Goal: Task Accomplishment & Management: Use online tool/utility

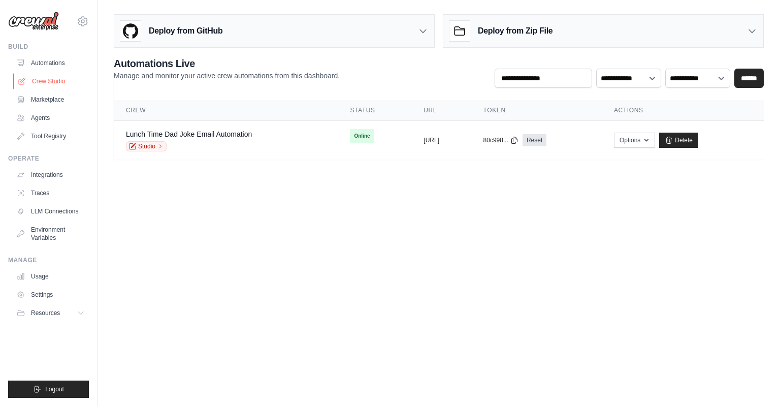
click at [47, 82] on link "Crew Studio" at bounding box center [51, 81] width 77 height 16
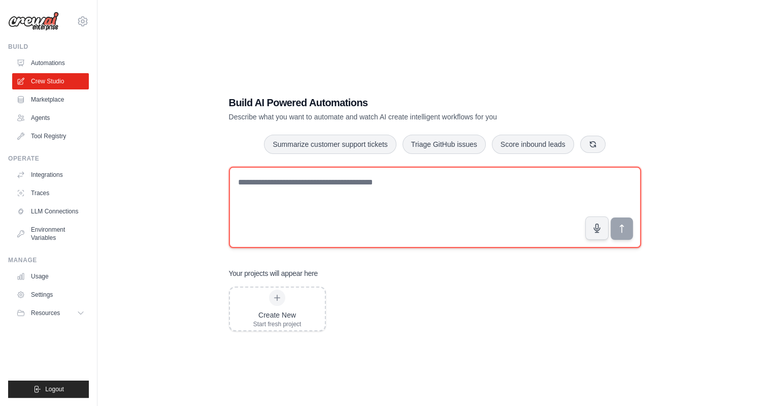
click at [339, 188] on textarea at bounding box center [435, 206] width 412 height 81
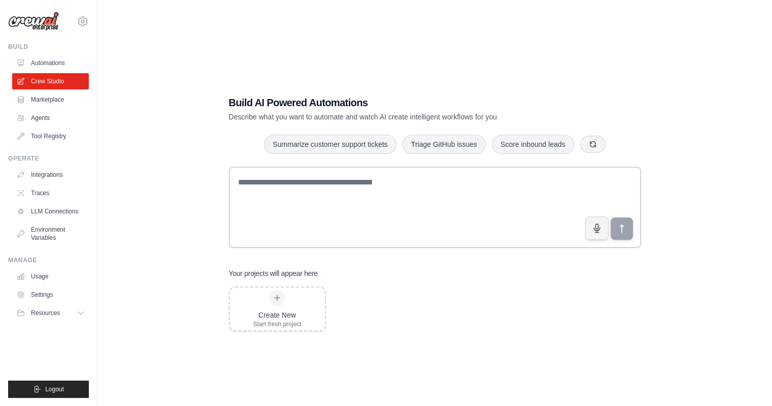
click at [126, 105] on div "Build AI Powered Automations Describe what you want to automate and watch AI cr…" at bounding box center [435, 213] width 642 height 406
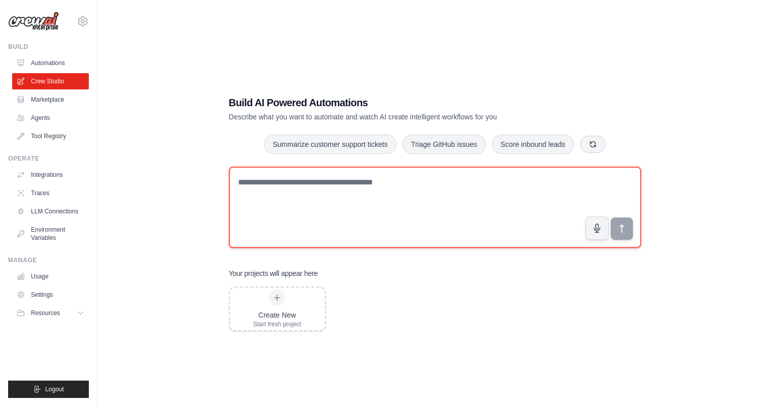
click at [325, 190] on textarea at bounding box center [435, 206] width 412 height 81
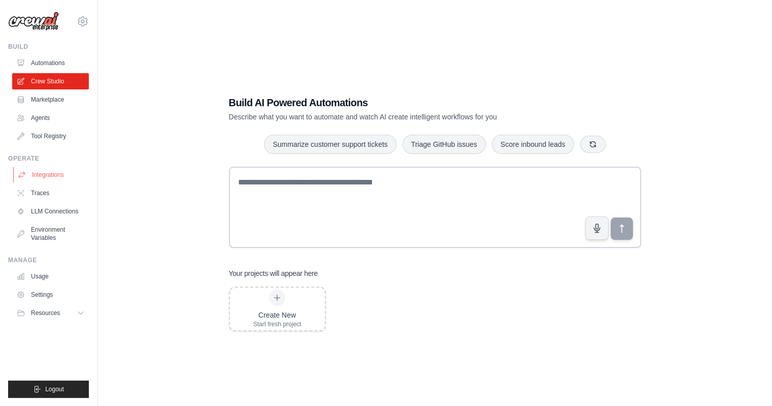
click at [55, 172] on link "Integrations" at bounding box center [51, 174] width 77 height 16
click at [55, 211] on link "LLM Connections" at bounding box center [51, 211] width 77 height 16
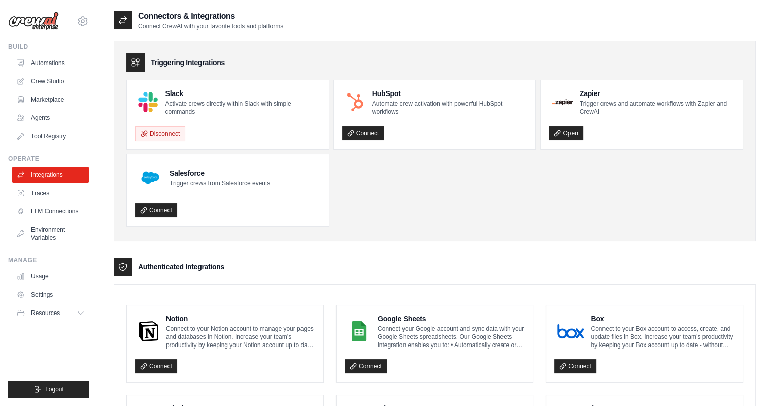
click at [392, 184] on ul "Slack Activate crews directly within Slack with simple commands Disconnect HubS…" at bounding box center [434, 153] width 617 height 147
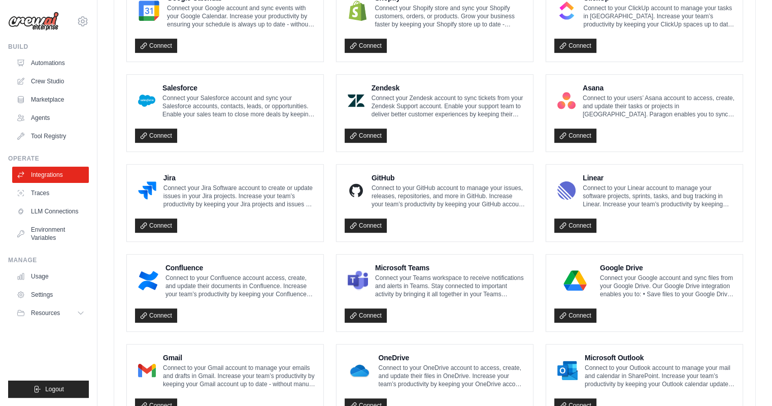
scroll to position [446, 0]
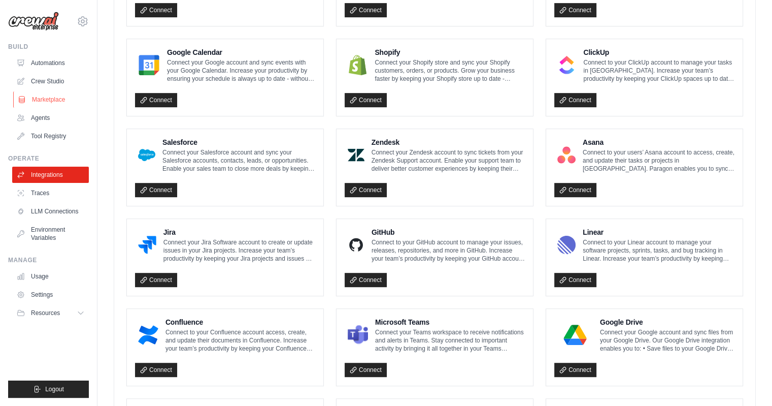
click at [57, 99] on link "Marketplace" at bounding box center [51, 99] width 77 height 16
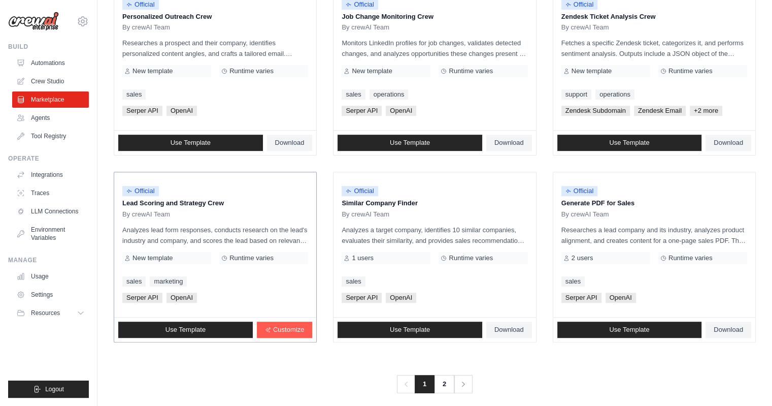
scroll to position [533, 0]
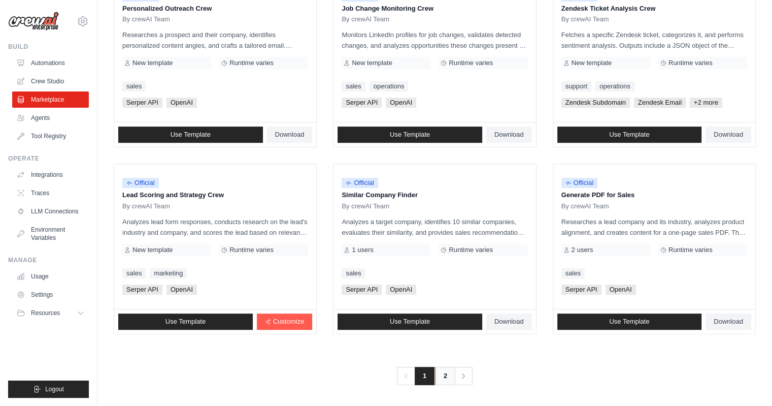
click at [446, 376] on link "2" at bounding box center [445, 375] width 20 height 18
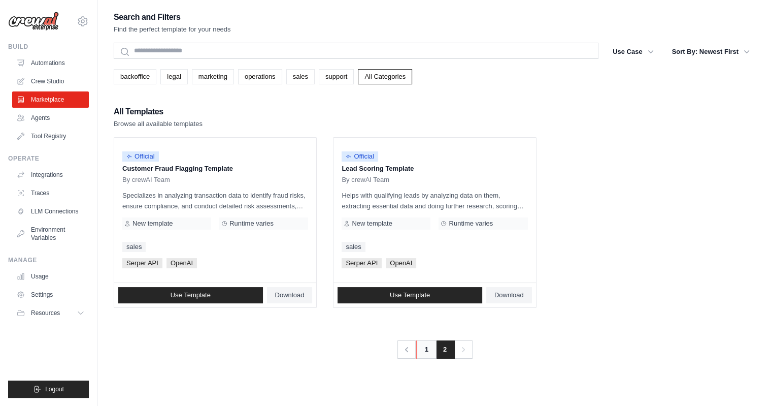
click at [427, 347] on link "1" at bounding box center [426, 349] width 20 height 18
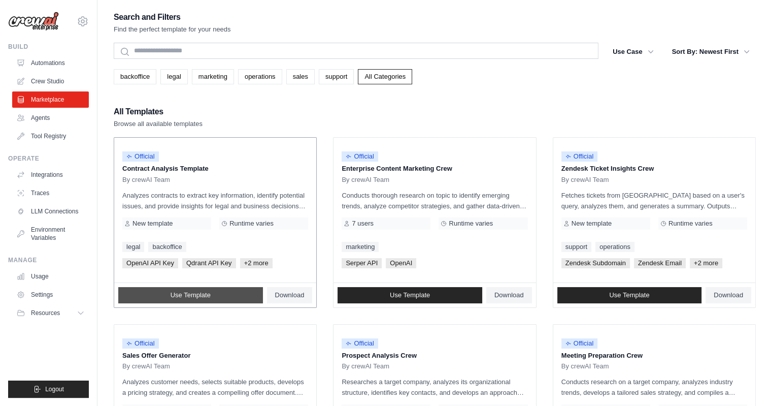
click at [240, 291] on link "Use Template" at bounding box center [190, 295] width 145 height 16
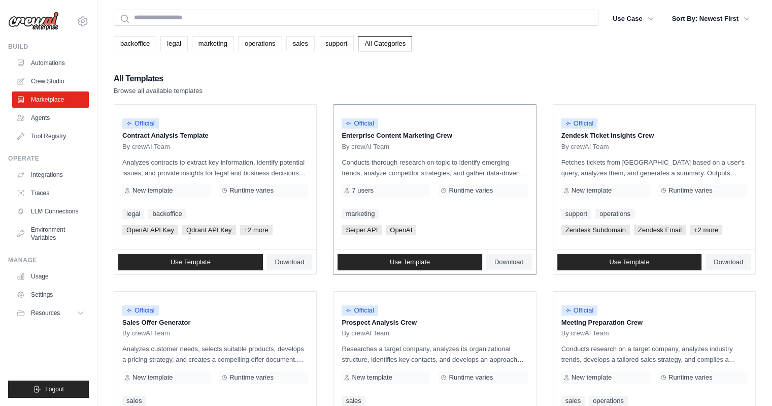
scroll to position [51, 0]
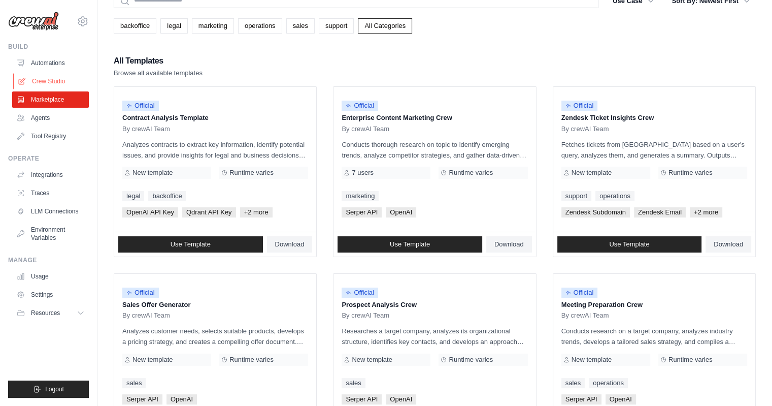
click at [41, 81] on link "Crew Studio" at bounding box center [51, 81] width 77 height 16
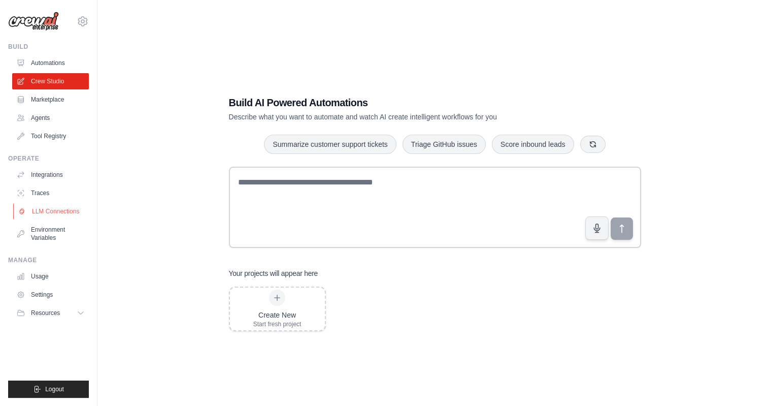
click at [64, 208] on link "LLM Connections" at bounding box center [51, 211] width 77 height 16
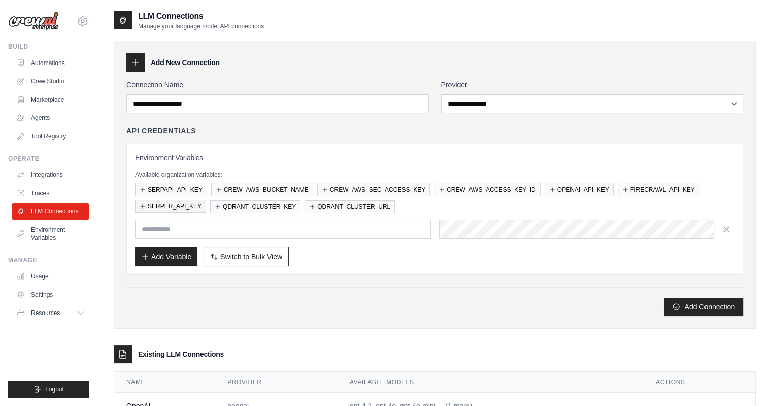
click at [166, 201] on button "SERPER_API_KEY" at bounding box center [170, 205] width 71 height 13
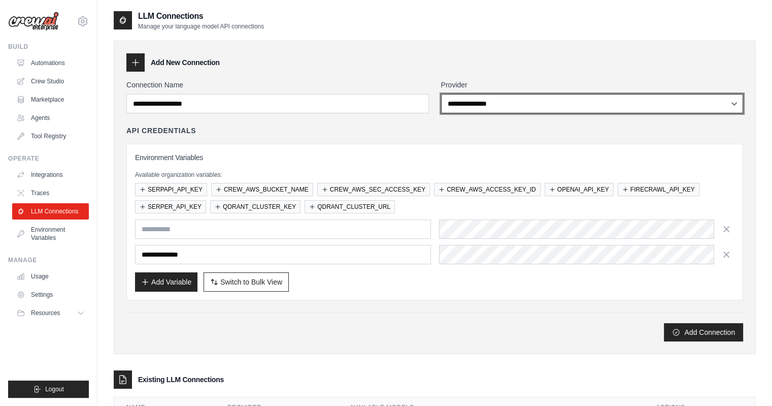
click at [489, 109] on select "**********" at bounding box center [592, 103] width 303 height 19
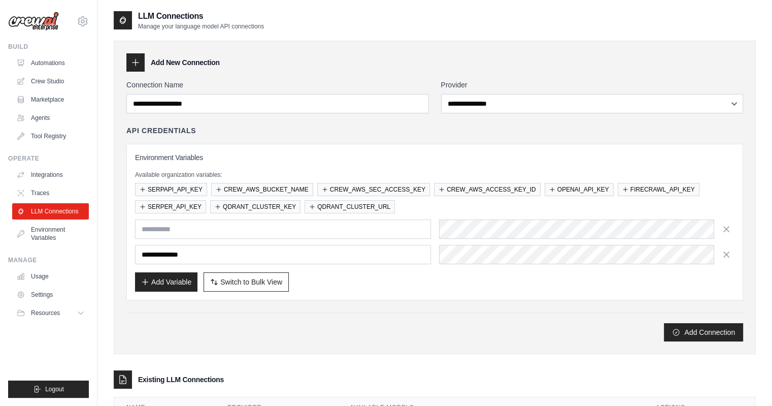
click at [496, 63] on div "Add New Connection" at bounding box center [434, 62] width 617 height 18
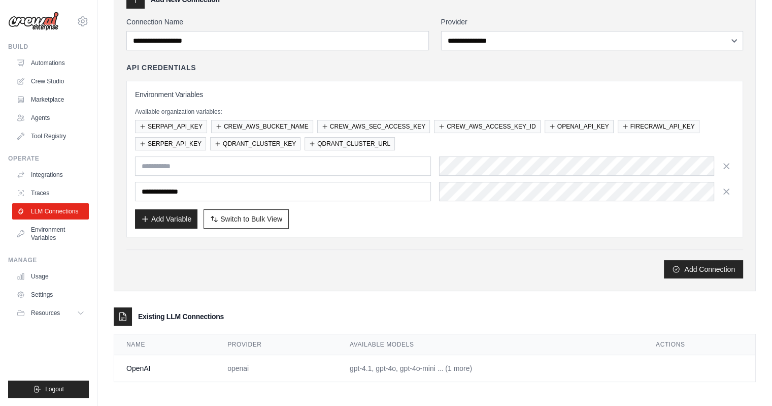
scroll to position [63, 0]
click at [459, 363] on td "gpt-4.1, gpt-4o, gpt-4o-mini ... (1 more)" at bounding box center [491, 368] width 306 height 27
click at [384, 361] on td "gpt-4.1, gpt-4o, gpt-4o-mini ... (1 more)" at bounding box center [491, 368] width 306 height 27
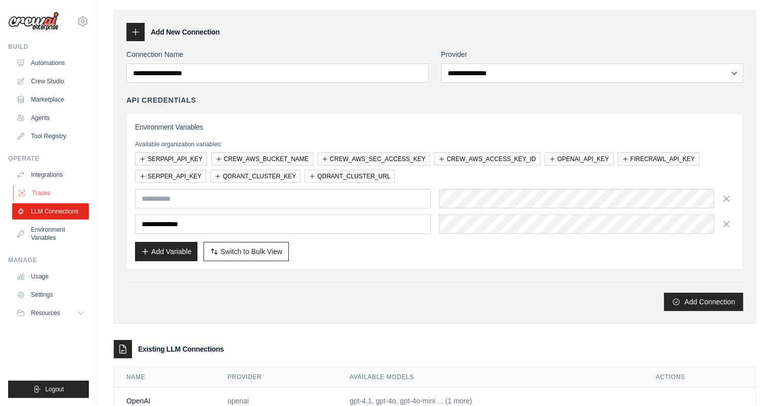
scroll to position [12, 0]
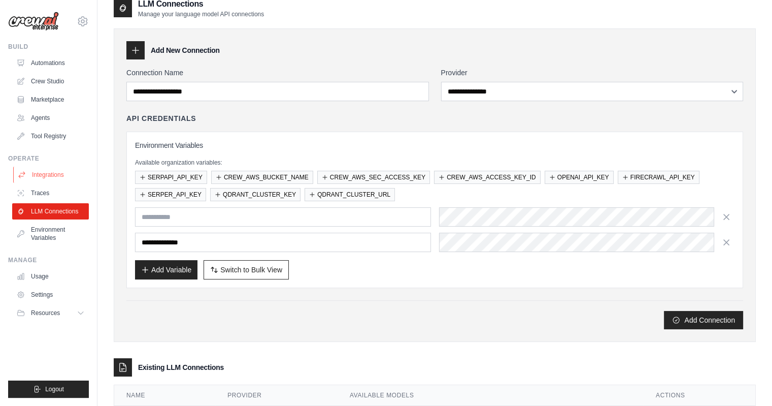
click at [55, 177] on link "Integrations" at bounding box center [51, 174] width 77 height 16
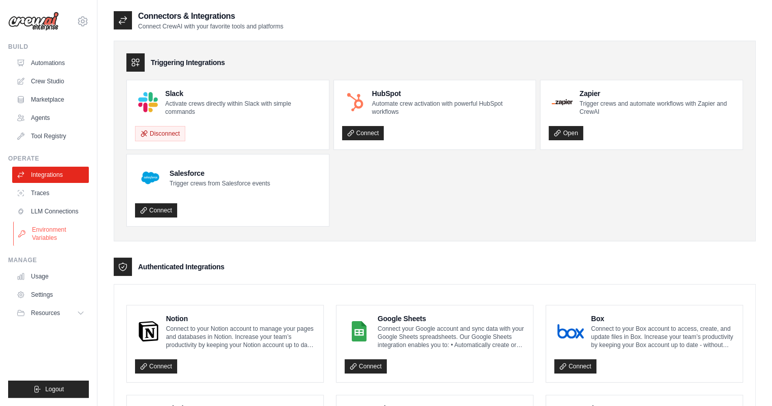
click at [47, 232] on link "Environment Variables" at bounding box center [51, 233] width 77 height 24
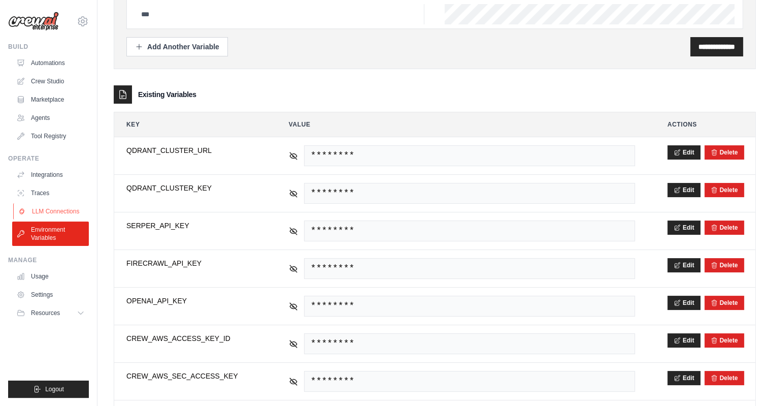
scroll to position [71, 0]
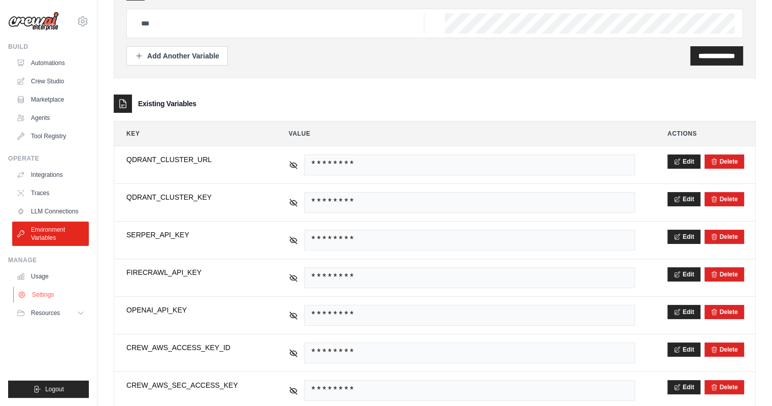
click at [45, 287] on link "Settings" at bounding box center [51, 294] width 77 height 16
click at [40, 292] on link "Settings" at bounding box center [51, 294] width 77 height 16
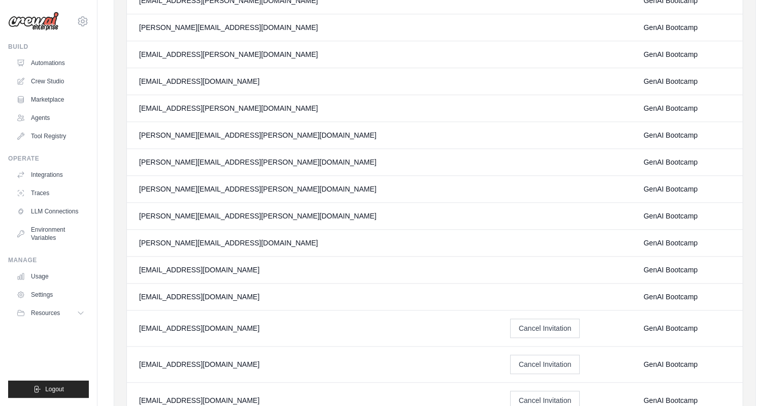
scroll to position [1022, 0]
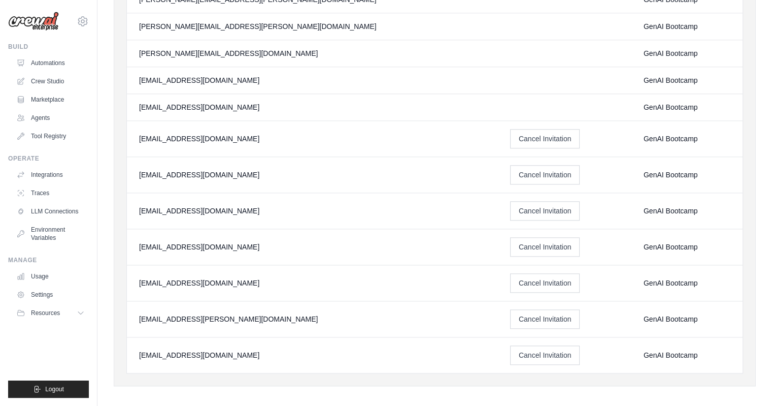
click at [193, 314] on div "laerth.bernardo@ab-inbev.com" at bounding box center [312, 319] width 347 height 10
click at [510, 309] on button "Cancel Invitation" at bounding box center [545, 318] width 70 height 19
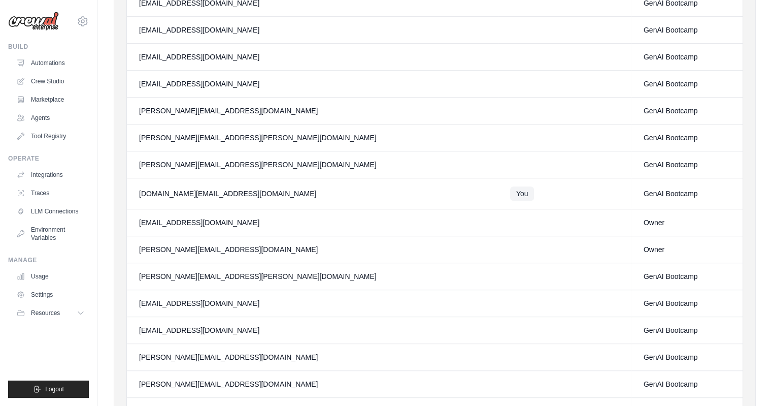
scroll to position [457, 0]
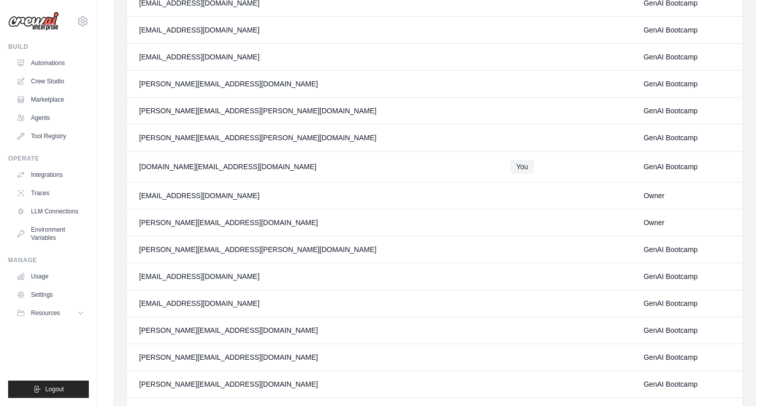
click at [166, 217] on div "eduardo.horai@ambev.com.br" at bounding box center [312, 222] width 347 height 10
click at [173, 195] on div "danielfsbarreto+bootcampabi2025@gmail.com" at bounding box center [312, 195] width 347 height 10
click at [173, 194] on div "danielfsbarreto+bootcampabi2025@gmail.com" at bounding box center [312, 195] width 347 height 10
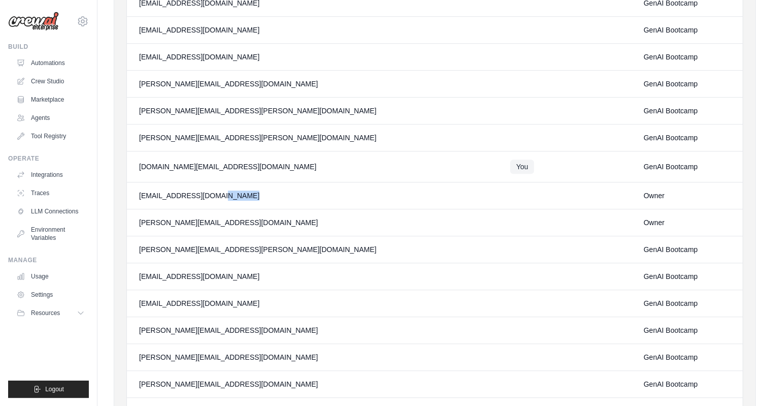
click at [173, 196] on div "danielfsbarreto+bootcampabi2025@gmail.com" at bounding box center [312, 195] width 347 height 10
click at [180, 221] on div "eduardo.horai@ambev.com.br" at bounding box center [312, 222] width 347 height 10
click at [180, 217] on div "eduardo.horai@ambev.com.br" at bounding box center [312, 222] width 347 height 10
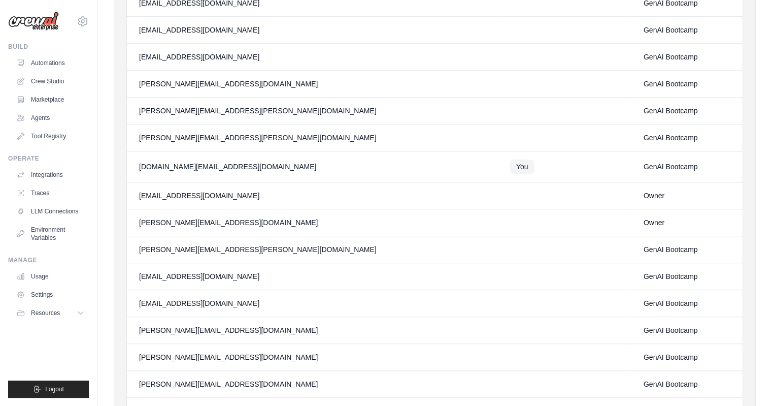
click at [183, 194] on div "danielfsbarreto+bootcampabi2025@gmail.com" at bounding box center [312, 195] width 347 height 10
click at [215, 194] on div "danielfsbarreto+bootcampabi2025@gmail.com" at bounding box center [312, 195] width 347 height 10
click at [49, 80] on link "Crew Studio" at bounding box center [51, 81] width 77 height 16
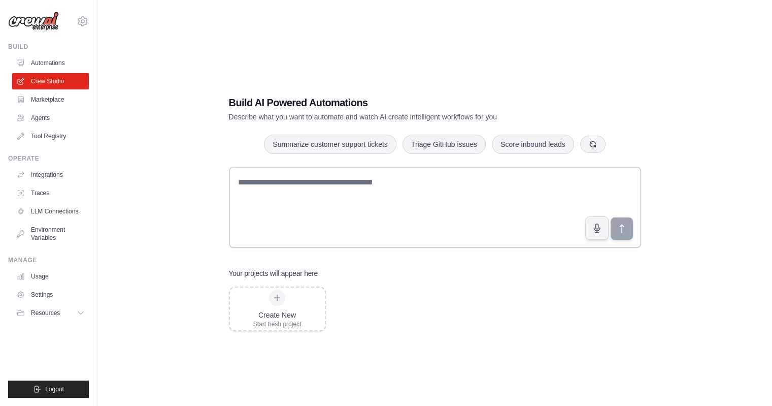
click at [53, 63] on link "Automations" at bounding box center [50, 63] width 77 height 16
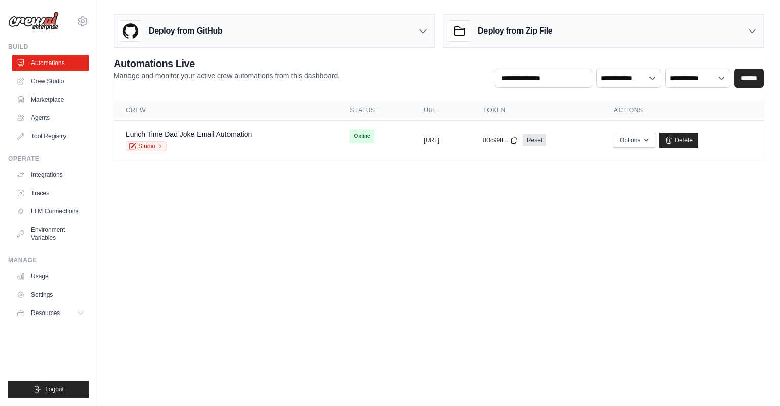
click at [327, 276] on body "carlos.sa@ambev.com.br ABI - GenAI Bootcamp ✓ Your organization Settings Build …" at bounding box center [390, 203] width 780 height 406
click at [67, 79] on link "Crew Studio" at bounding box center [51, 81] width 77 height 16
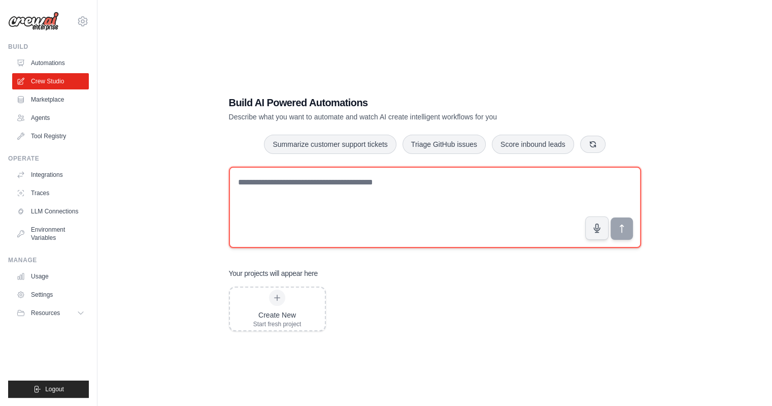
click at [410, 186] on textarea at bounding box center [435, 206] width 412 height 81
type textarea "*"
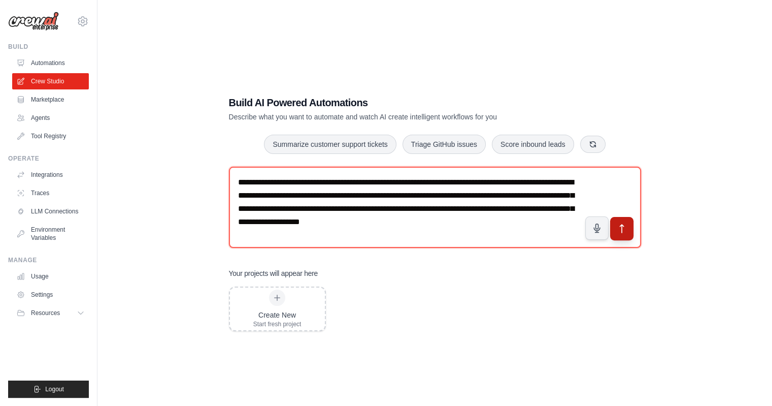
type textarea "**********"
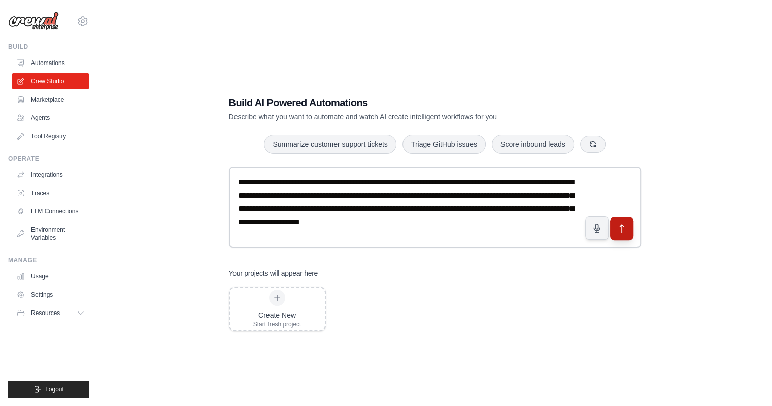
click at [619, 230] on icon "submit" at bounding box center [621, 228] width 11 height 11
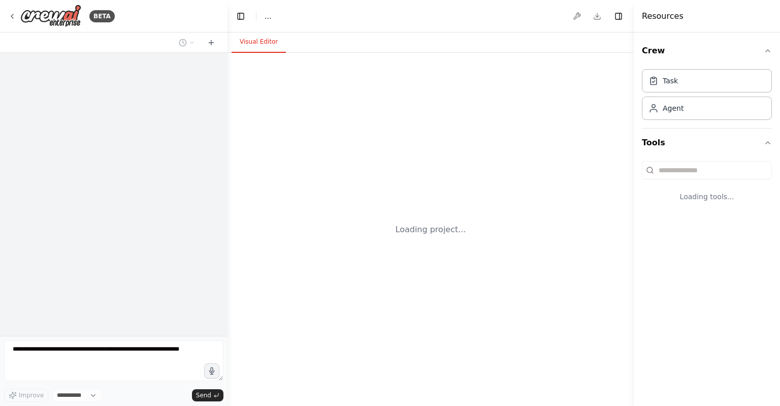
select select "****"
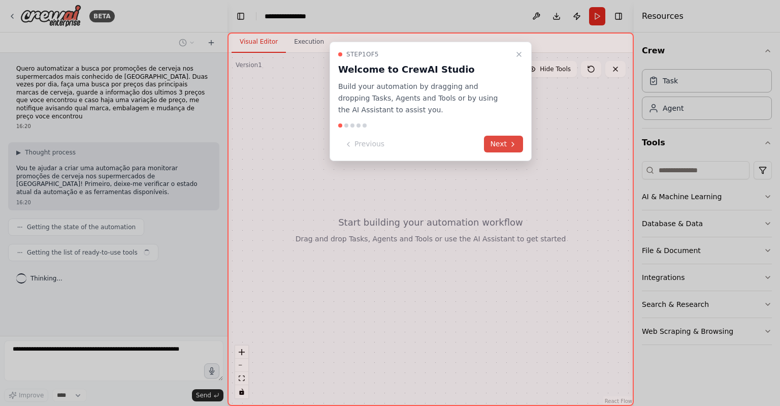
click at [493, 146] on button "Next" at bounding box center [503, 144] width 39 height 17
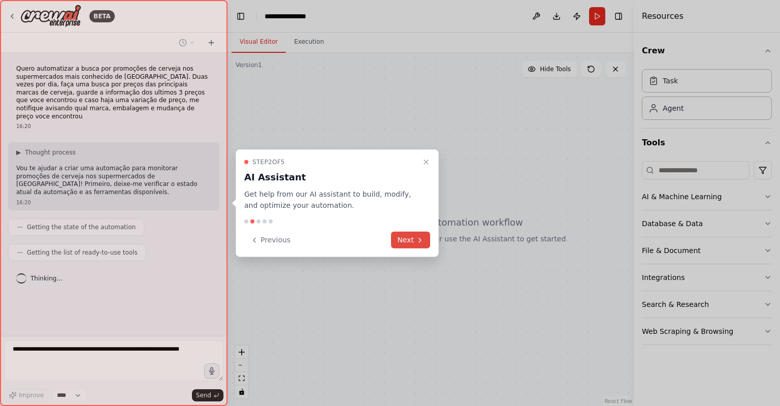
click at [408, 233] on button "Next" at bounding box center [410, 239] width 39 height 17
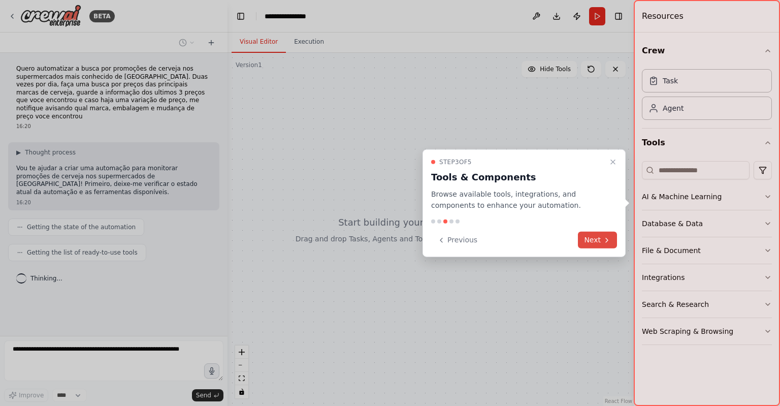
click at [591, 236] on button "Next" at bounding box center [597, 239] width 39 height 17
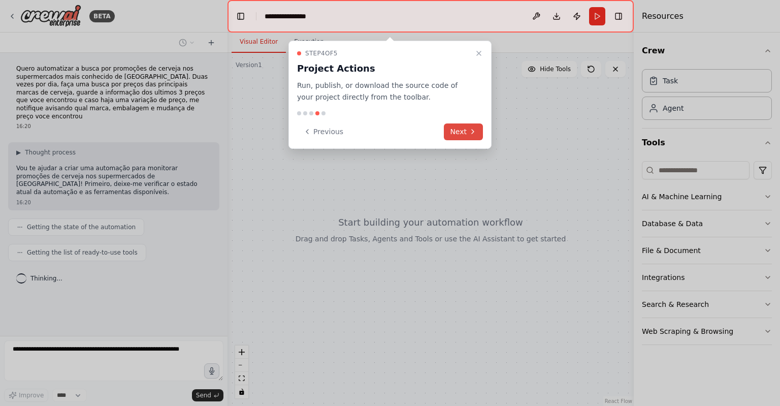
click at [461, 125] on button "Next" at bounding box center [463, 131] width 39 height 17
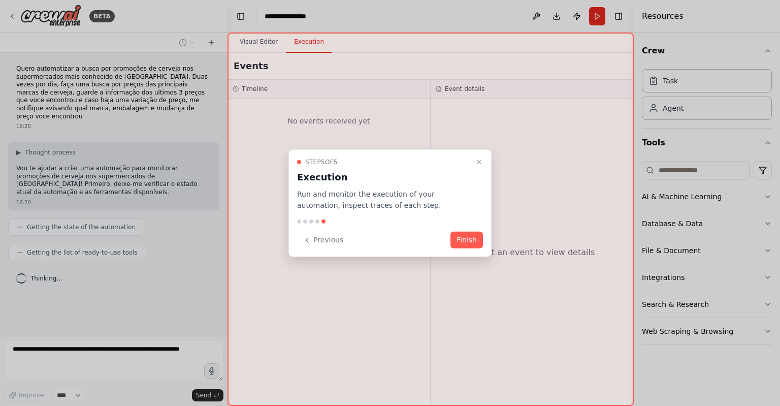
click at [467, 236] on button "Finish" at bounding box center [466, 239] width 32 height 17
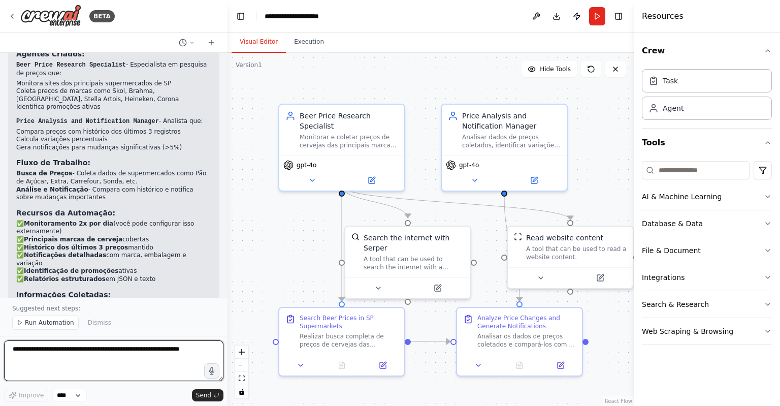
scroll to position [598, 0]
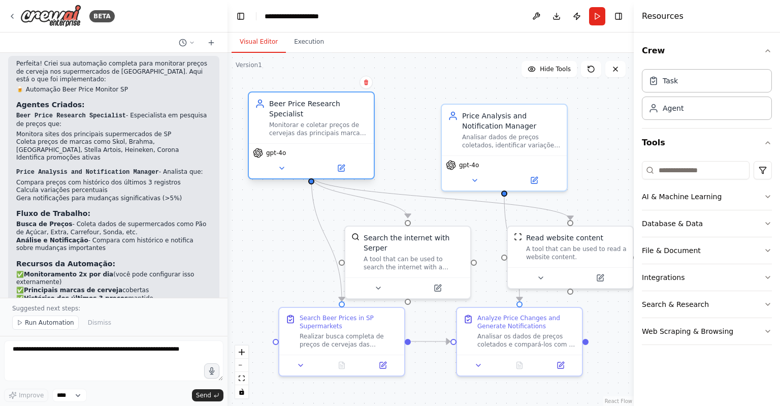
drag, startPoint x: 326, startPoint y: 131, endPoint x: 299, endPoint y: 120, distance: 28.7
click at [299, 121] on div "Monitorar e coletar preços de cervejas das principais marcas nos supermercados …" at bounding box center [318, 129] width 98 height 16
click at [408, 253] on div "A tool that can be used to search the internet with a search_query. Supports di…" at bounding box center [413, 261] width 101 height 16
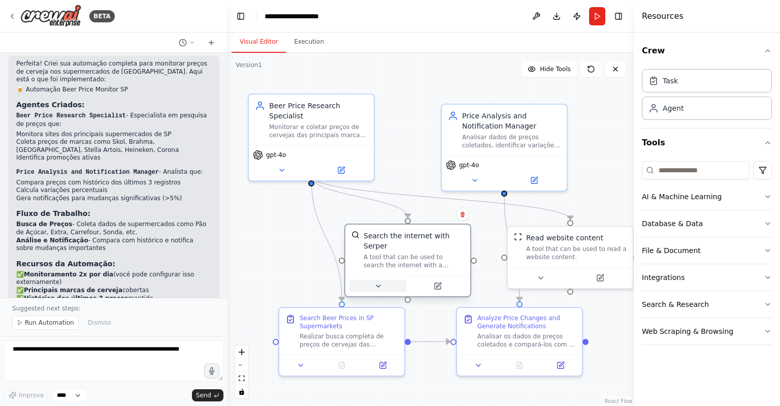
click at [381, 282] on icon at bounding box center [378, 286] width 8 height 8
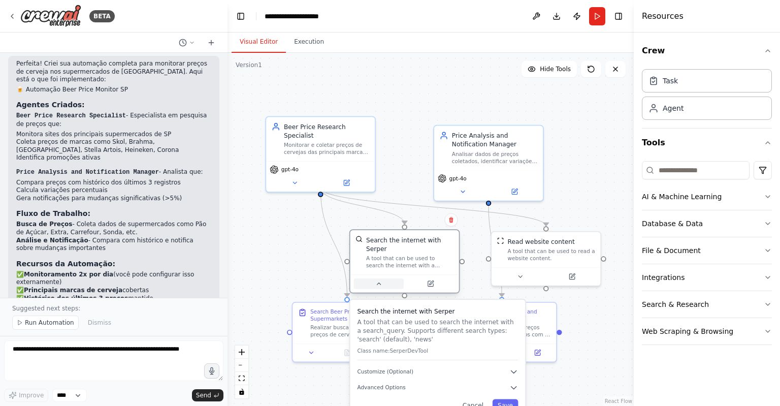
click at [382, 278] on button at bounding box center [379, 283] width 50 height 11
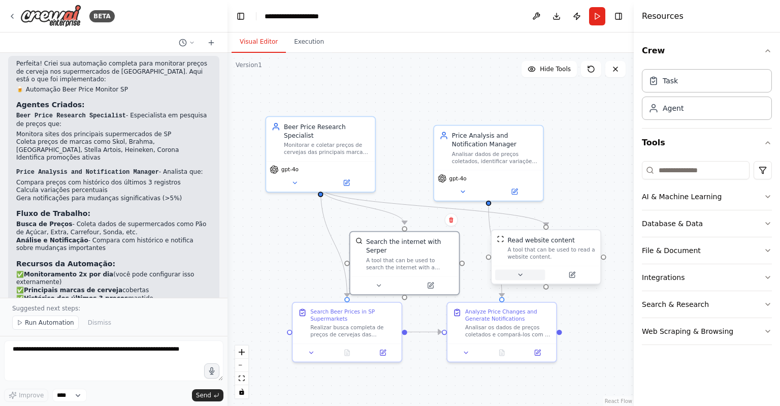
click at [525, 276] on button at bounding box center [520, 274] width 50 height 11
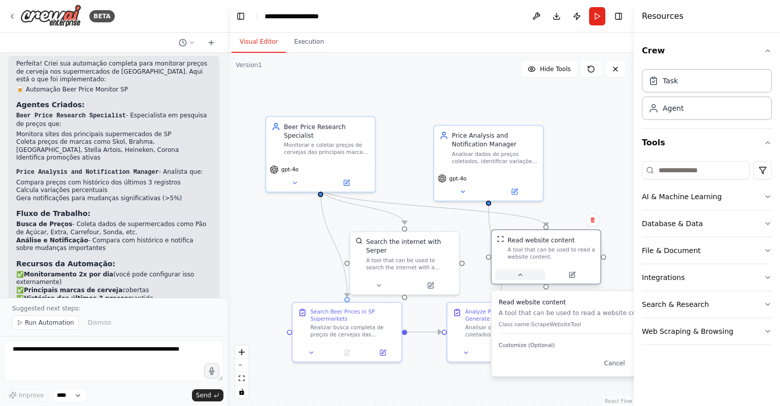
click at [525, 276] on button at bounding box center [520, 274] width 50 height 11
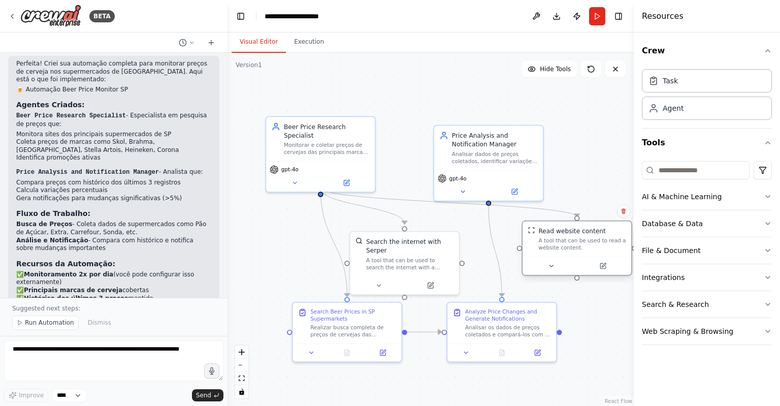
drag, startPoint x: 566, startPoint y: 243, endPoint x: 595, endPoint y: 238, distance: 29.4
click at [595, 238] on div "Read website content A tool that can be used to read a website content." at bounding box center [581, 238] width 87 height 25
click at [457, 192] on button at bounding box center [463, 189] width 50 height 11
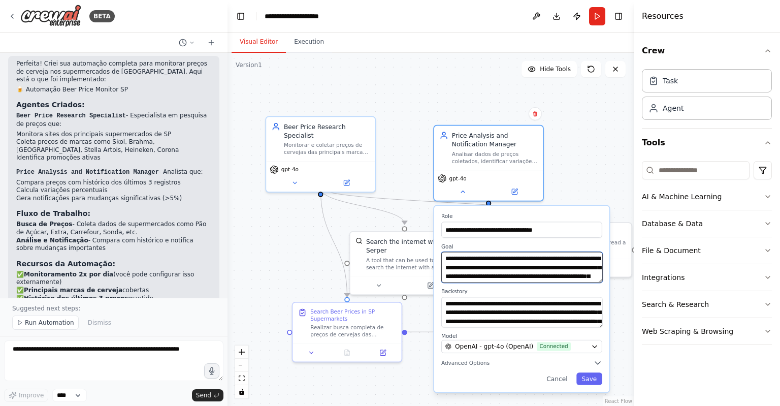
scroll to position [20, 0]
drag, startPoint x: 477, startPoint y: 276, endPoint x: 435, endPoint y: 276, distance: 42.6
click at [435, 276] on div "**********" at bounding box center [521, 299] width 175 height 186
click at [552, 270] on textarea "**********" at bounding box center [521, 267] width 161 height 31
click at [551, 277] on textarea "**********" at bounding box center [521, 267] width 161 height 31
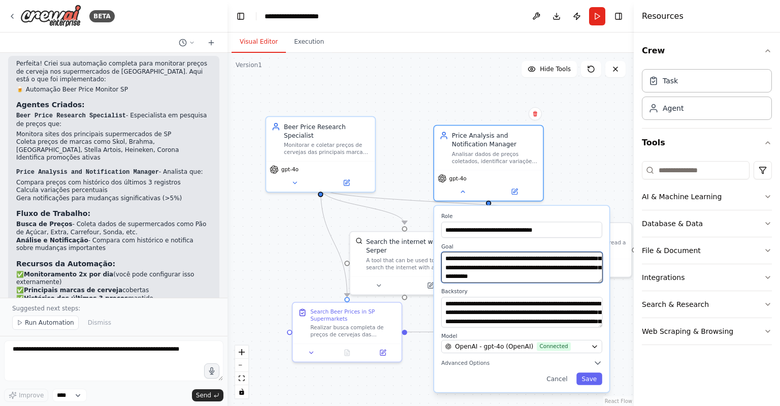
type textarea "**********"
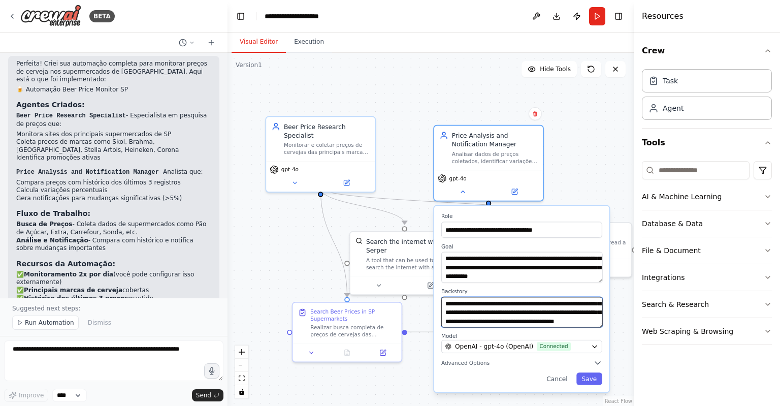
scroll to position [51, 0]
click at [597, 377] on button "Save" at bounding box center [589, 378] width 26 height 12
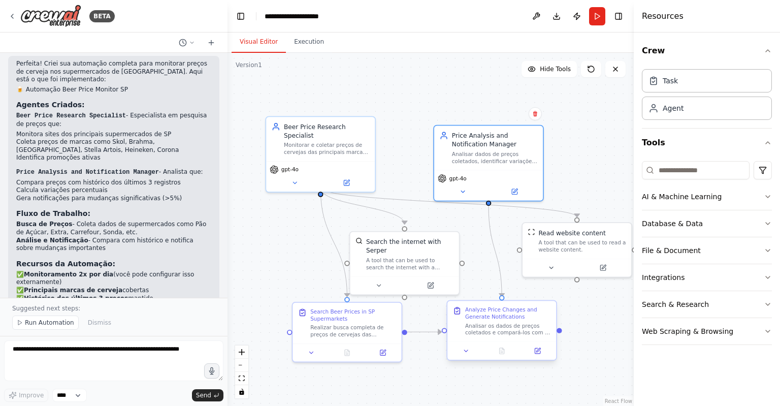
click at [492, 317] on div "Analyze Price Changes and Generate Notifications" at bounding box center [508, 313] width 86 height 14
click at [467, 350] on icon at bounding box center [466, 351] width 4 height 2
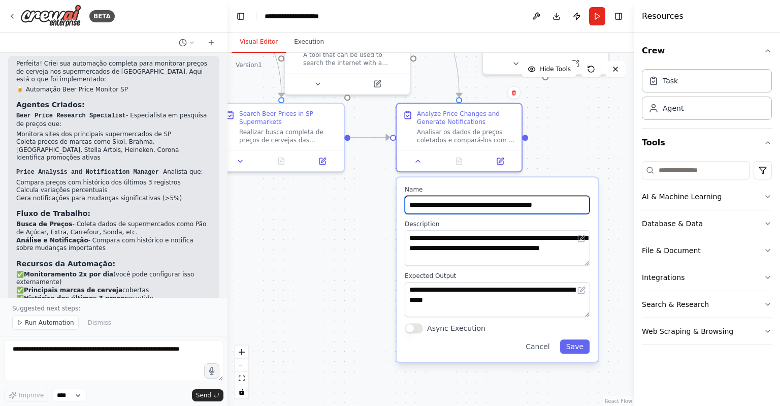
drag, startPoint x: 577, startPoint y: 329, endPoint x: 581, endPoint y: 140, distance: 189.4
click at [581, 140] on div ".deletable-edge-delete-btn { width: 20px; height: 20px; border: 0px solid #ffff…" at bounding box center [430, 229] width 406 height 353
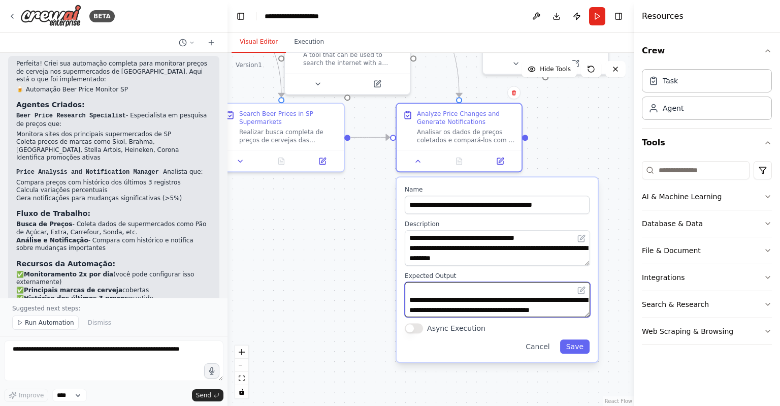
scroll to position [203, 0]
click at [619, 200] on div ".deletable-edge-delete-btn { width: 20px; height: 20px; border: 0px solid #ffff…" at bounding box center [430, 229] width 406 height 353
click at [545, 344] on button "Cancel" at bounding box center [537, 346] width 36 height 14
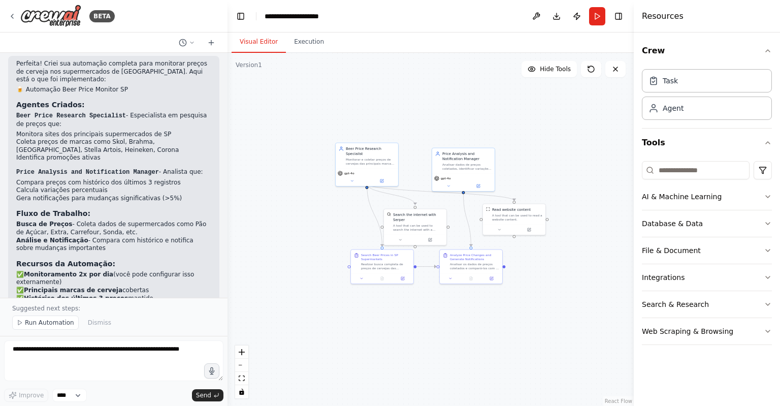
drag, startPoint x: 415, startPoint y: 231, endPoint x: 407, endPoint y: 320, distance: 89.2
click at [407, 321] on div ".deletable-edge-delete-btn { width: 20px; height: 20px; border: 0px solid #ffff…" at bounding box center [430, 229] width 406 height 353
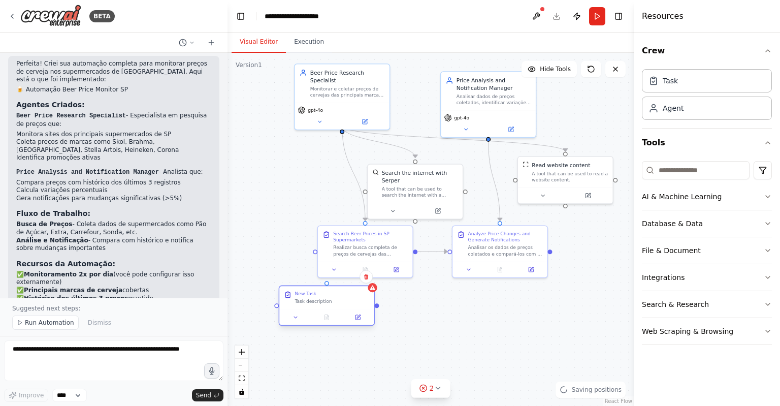
drag, startPoint x: 382, startPoint y: 328, endPoint x: 346, endPoint y: 298, distance: 47.3
click at [346, 298] on div "Task description" at bounding box center [331, 301] width 75 height 6
drag, startPoint x: 343, startPoint y: 123, endPoint x: 326, endPoint y: 281, distance: 158.7
click at [326, 281] on div "Beer Price Research Specialist Monitorar e coletar preços de cervejas das princ…" at bounding box center [433, 166] width 308 height 268
drag, startPoint x: 342, startPoint y: 292, endPoint x: 311, endPoint y: 293, distance: 31.5
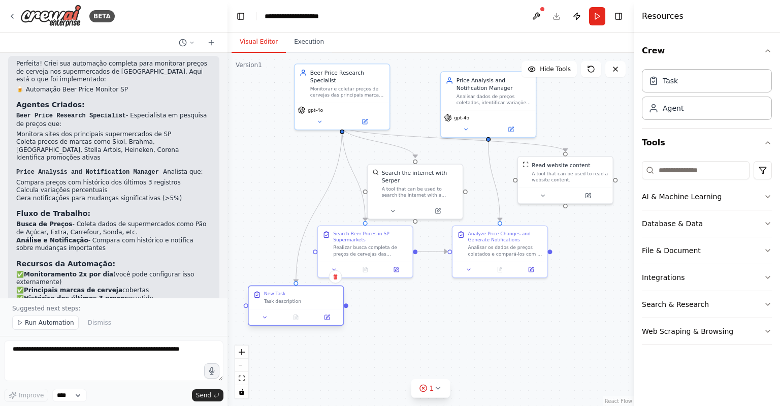
click at [311, 293] on div "New Task" at bounding box center [301, 293] width 75 height 6
click at [276, 304] on div "Task description" at bounding box center [301, 301] width 75 height 6
click at [262, 319] on icon at bounding box center [265, 317] width 6 height 6
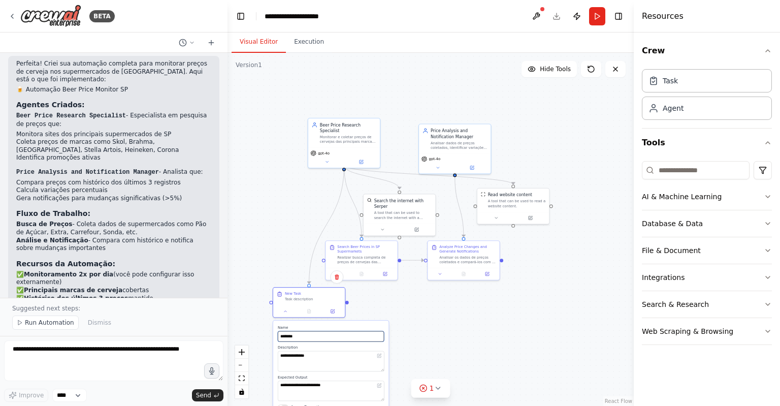
click at [300, 333] on input "********" at bounding box center [331, 336] width 106 height 11
type input "*"
type input "**********"
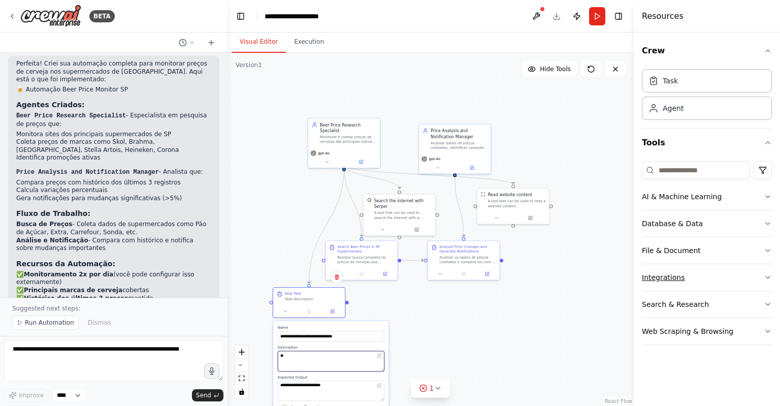
type textarea "*"
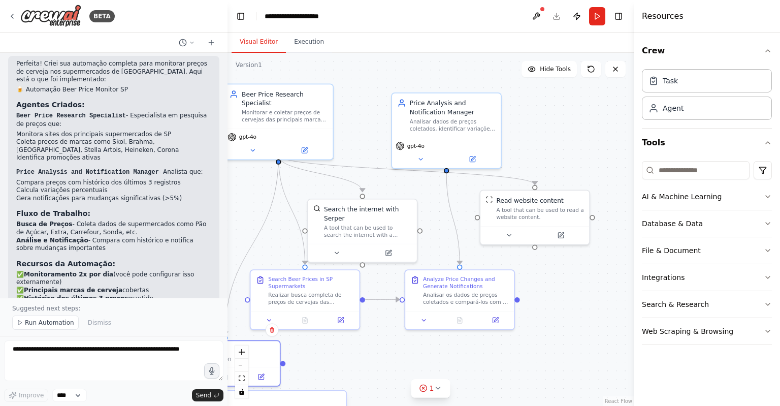
type textarea "**********"
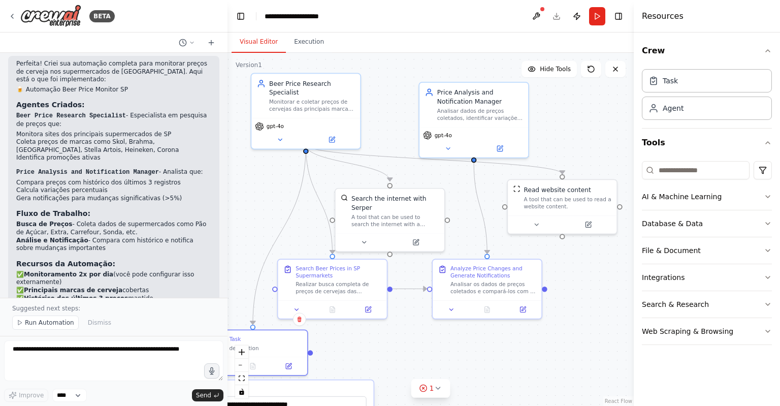
drag, startPoint x: 346, startPoint y: 146, endPoint x: 390, endPoint y: 124, distance: 49.5
click at [390, 124] on div ".deletable-edge-delete-btn { width: 20px; height: 20px; border: 0px solid #ffff…" at bounding box center [430, 229] width 406 height 353
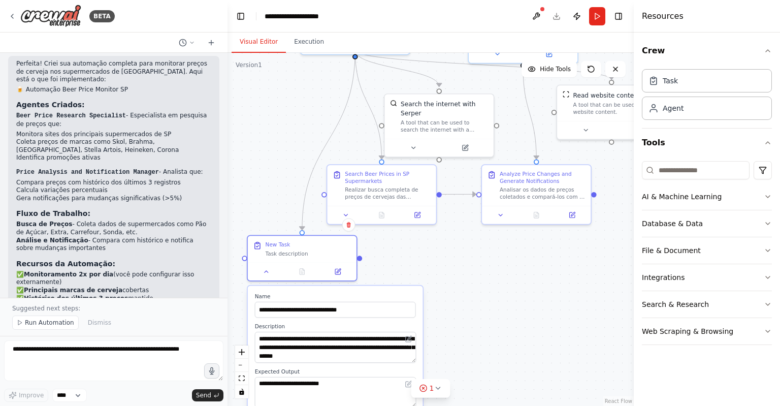
drag, startPoint x: 587, startPoint y: 267, endPoint x: 619, endPoint y: 184, distance: 88.9
click at [619, 184] on div ".deletable-edge-delete-btn { width: 20px; height: 20px; border: 0px solid #ffff…" at bounding box center [430, 229] width 406 height 353
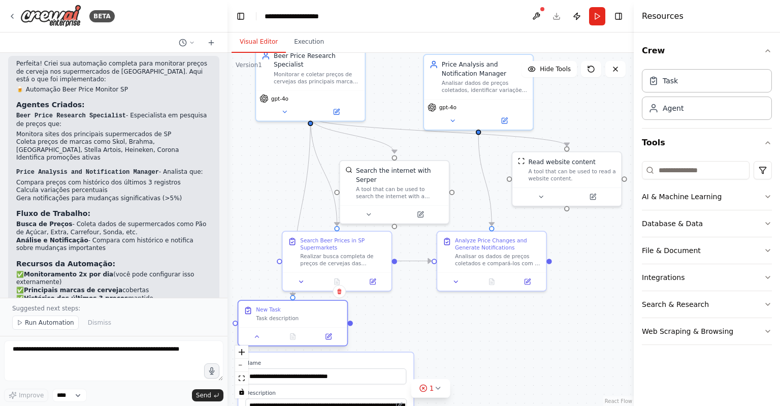
drag, startPoint x: 277, startPoint y: 316, endPoint x: 309, endPoint y: 312, distance: 32.7
click at [309, 312] on div "New Task Task description" at bounding box center [299, 314] width 86 height 16
click at [341, 294] on icon at bounding box center [339, 291] width 6 height 6
click at [343, 290] on button at bounding box center [339, 291] width 13 height 13
click at [314, 296] on button "Confirm" at bounding box center [311, 291] width 36 height 12
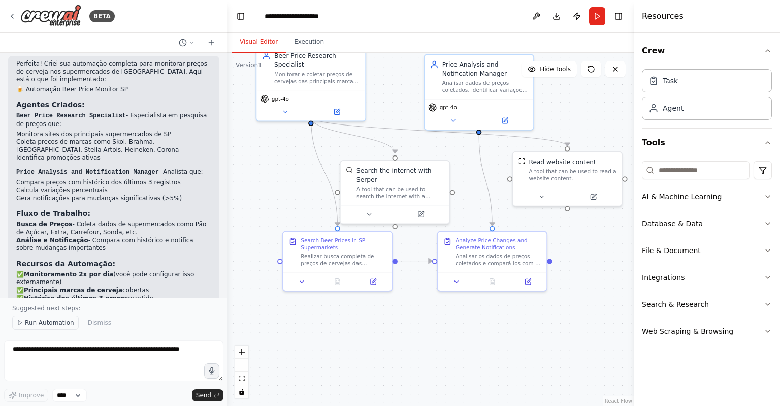
click at [51, 328] on button "Run Automation" at bounding box center [45, 322] width 66 height 14
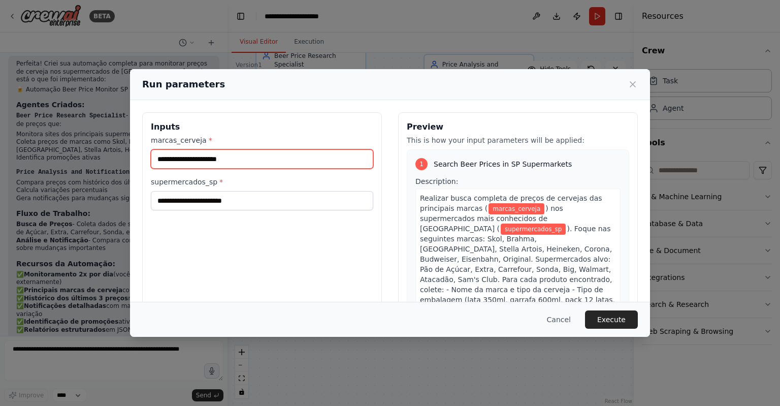
click at [194, 156] on input "marcas_cerveja *" at bounding box center [262, 158] width 222 height 19
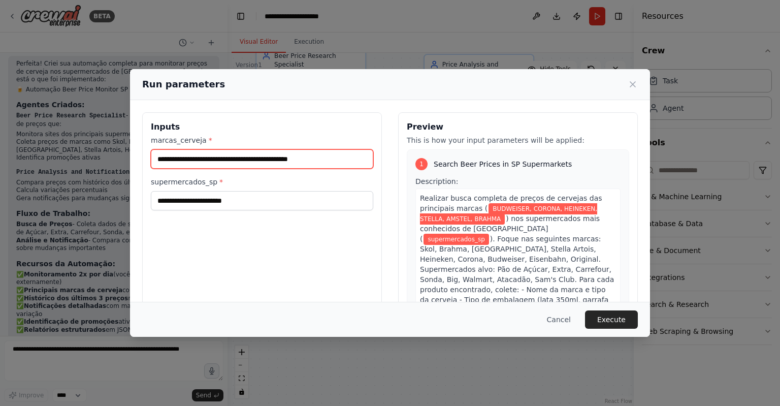
type input "**********"
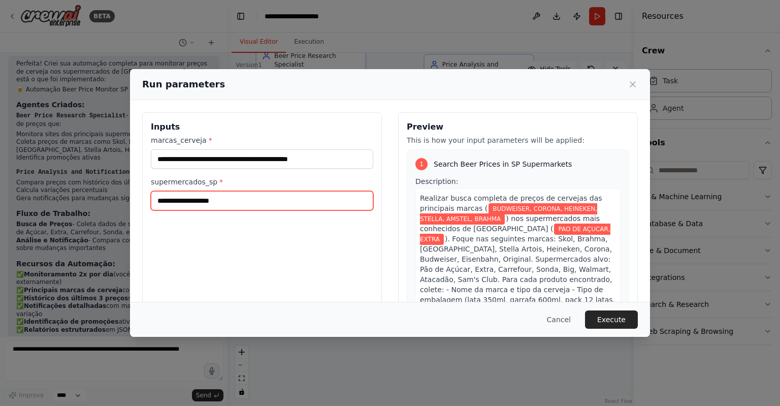
type input "**********"
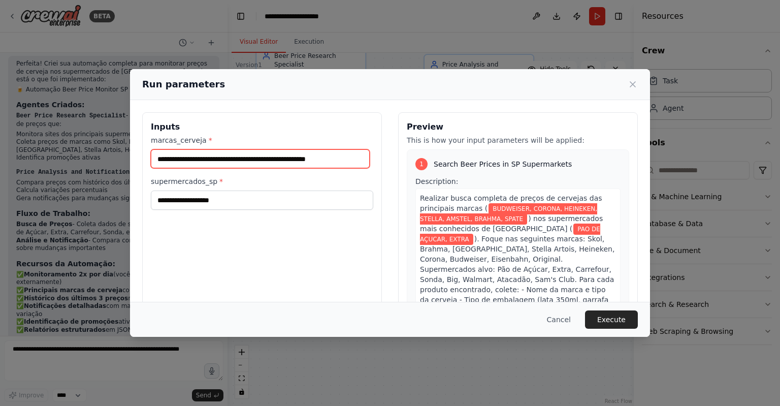
scroll to position [0, 15]
type input "**********"
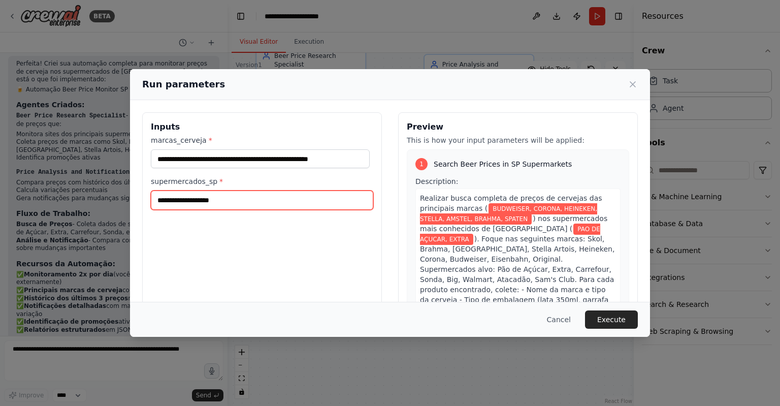
scroll to position [0, 0]
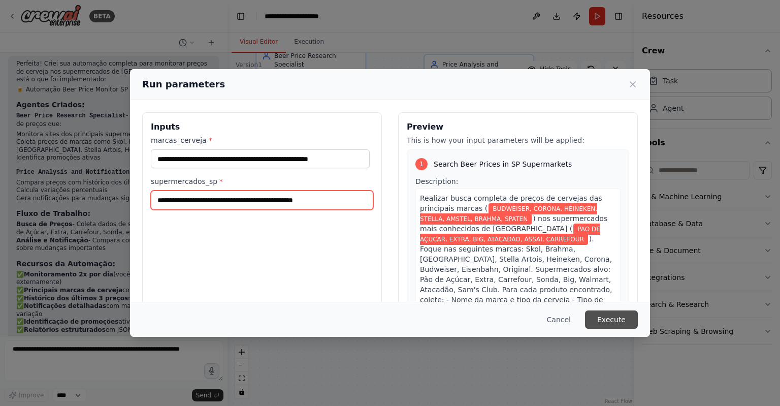
type input "**********"
click at [597, 310] on button "Execute" at bounding box center [611, 319] width 53 height 18
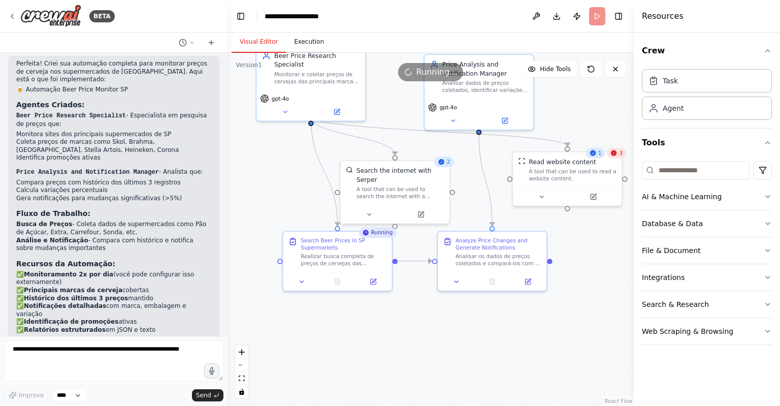
click at [314, 46] on button "Execution" at bounding box center [309, 41] width 46 height 21
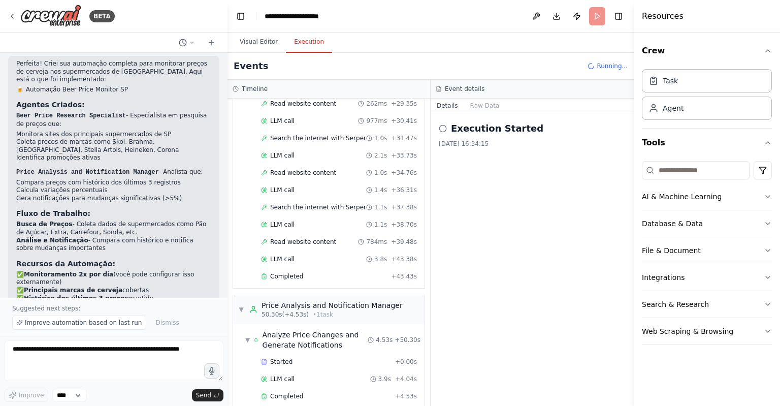
scroll to position [411, 0]
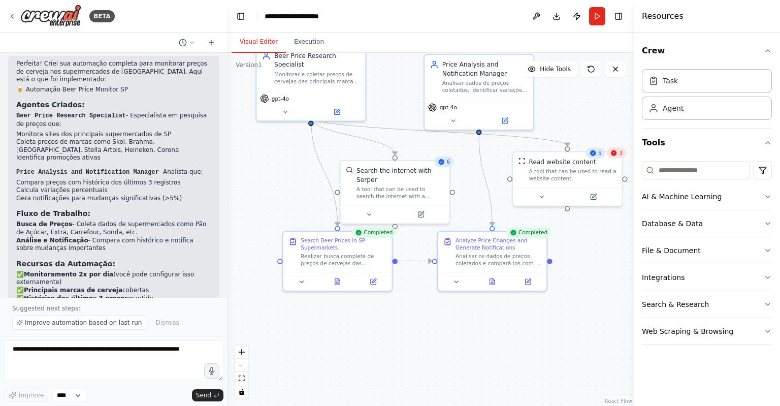
click at [254, 41] on button "Visual Editor" at bounding box center [258, 41] width 54 height 21
click at [620, 154] on span "3" at bounding box center [621, 152] width 4 height 7
click at [541, 194] on icon at bounding box center [542, 195] width 4 height 2
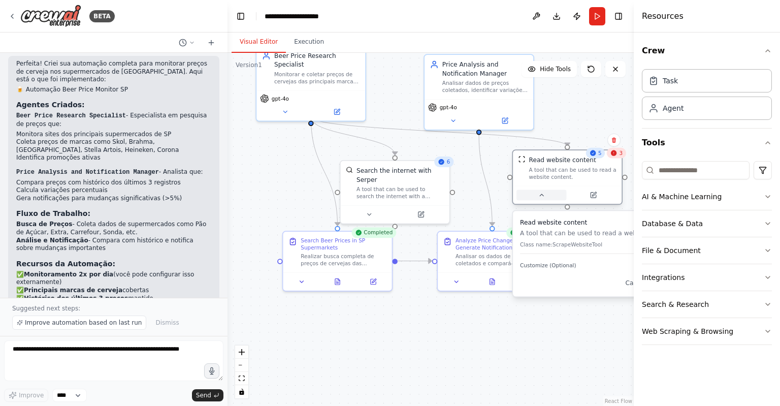
click at [541, 194] on icon at bounding box center [542, 195] width 4 height 2
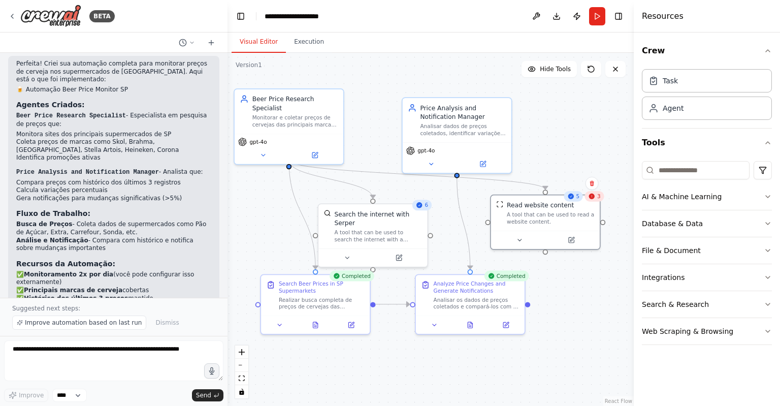
drag, startPoint x: 544, startPoint y: 126, endPoint x: 554, endPoint y: 142, distance: 18.3
click at [554, 142] on div ".deletable-edge-delete-btn { width: 20px; height: 20px; border: 0px solid #ffff…" at bounding box center [430, 229] width 406 height 353
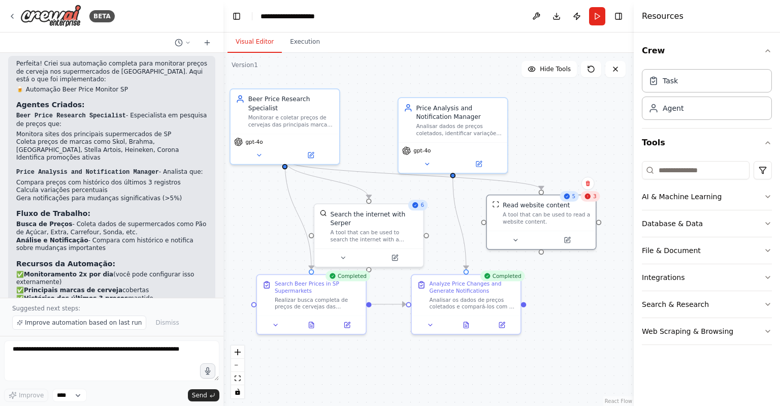
click at [223, 223] on div "BETA Quero automatizar a busca por promoções de cerveja nos supermercados mais …" at bounding box center [390, 203] width 780 height 406
drag, startPoint x: 221, startPoint y: 223, endPoint x: 223, endPoint y: 252, distance: 29.0
click at [223, 252] on div "BETA Quero automatizar a busca por promoções de cerveja nos supermercados mais …" at bounding box center [390, 203] width 780 height 406
click at [219, 238] on div at bounding box center [221, 203] width 4 height 406
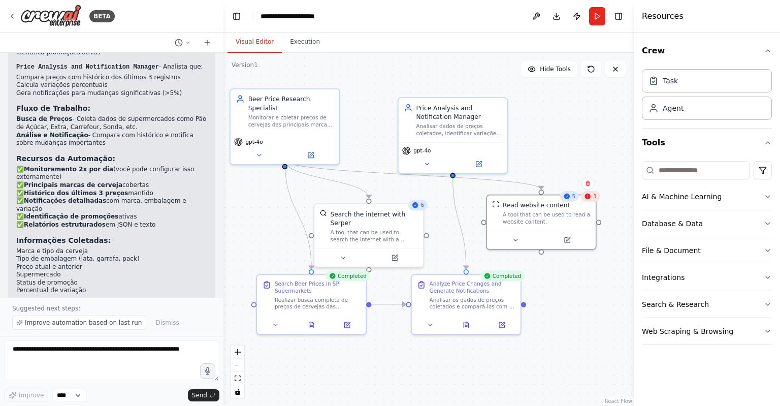
scroll to position [750, 0]
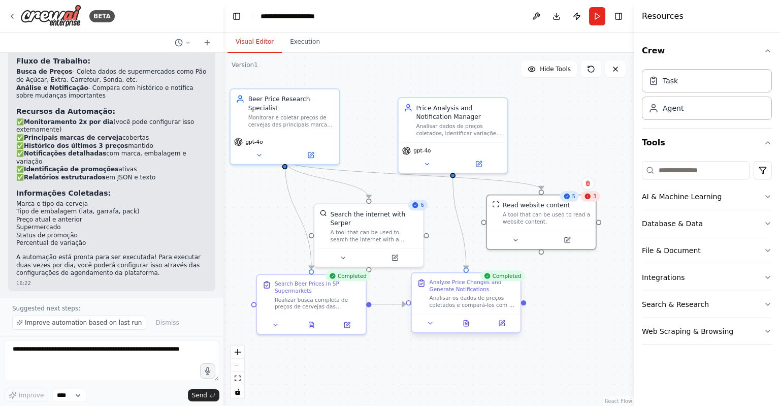
click at [502, 295] on div "Analisar os dados de preços coletados e compará-los com o histórico dos últimos…" at bounding box center [472, 301] width 86 height 14
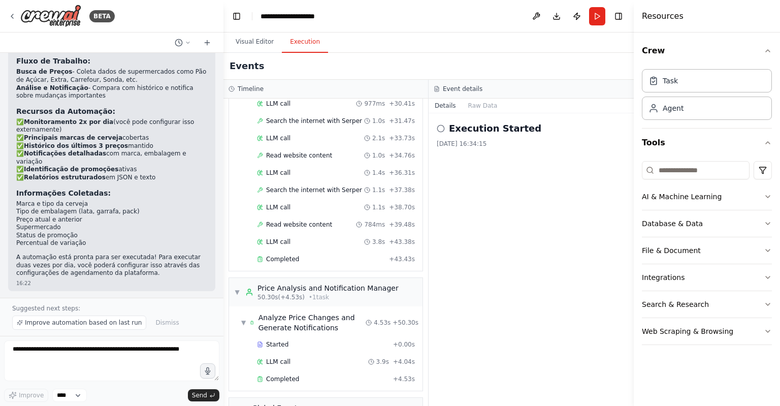
click at [307, 41] on button "Execution" at bounding box center [305, 41] width 46 height 21
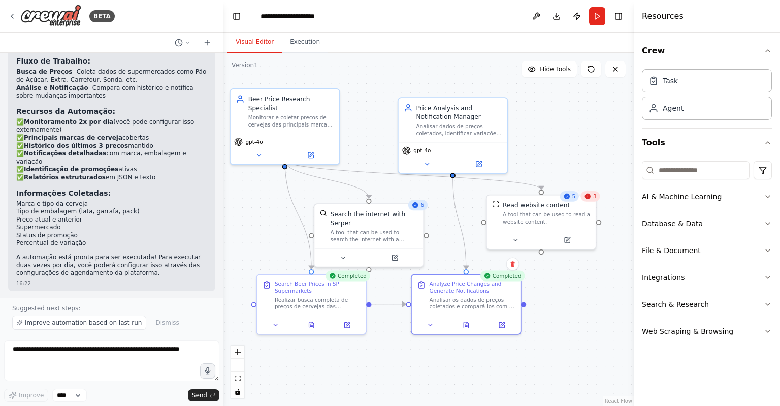
click at [263, 42] on button "Visual Editor" at bounding box center [254, 41] width 54 height 21
click at [478, 365] on div ".deletable-edge-delete-btn { width: 20px; height: 20px; border: 0px solid #ffff…" at bounding box center [428, 229] width 410 height 353
click at [481, 304] on div "Analisar os dados de preços coletados e compará-los com o histórico dos últimos…" at bounding box center [472, 301] width 86 height 14
click at [560, 341] on div ".deletable-edge-delete-btn { width: 20px; height: 20px; border: 0px solid #ffff…" at bounding box center [428, 229] width 410 height 353
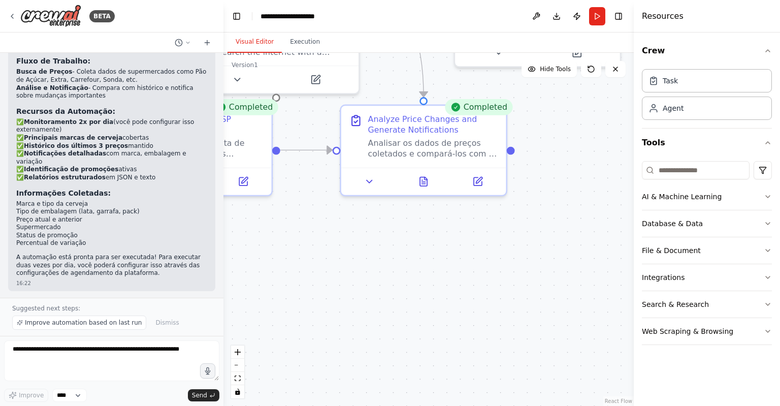
drag, startPoint x: 563, startPoint y: 262, endPoint x: 578, endPoint y: 127, distance: 135.8
click at [578, 127] on div ".deletable-edge-delete-btn { width: 20px; height: 20px; border: 0px solid #ffff…" at bounding box center [428, 229] width 410 height 353
click at [417, 179] on button at bounding box center [423, 179] width 57 height 16
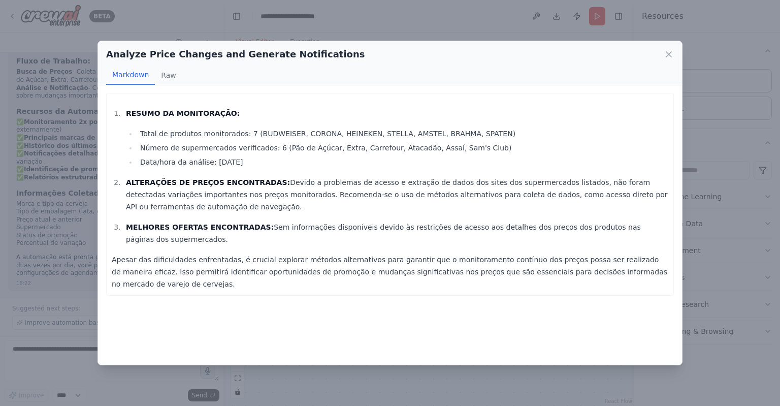
drag, startPoint x: 270, startPoint y: 180, endPoint x: 542, endPoint y: 211, distance: 273.8
click at [542, 211] on p "ALTERAÇÕES DE PREÇOS ENCONTRADAS: Devido a problemas de acesso e extração de da…" at bounding box center [397, 194] width 542 height 37
click at [479, 198] on p "ALTERAÇÕES DE PREÇOS ENCONTRADAS: Devido a problemas de acesso e extração de da…" at bounding box center [397, 194] width 542 height 37
drag, startPoint x: 479, startPoint y: 180, endPoint x: 518, endPoint y: 202, distance: 45.0
click at [518, 202] on p "ALTERAÇÕES DE PREÇOS ENCONTRADAS: Devido a problemas de acesso e extração de da…" at bounding box center [397, 194] width 542 height 37
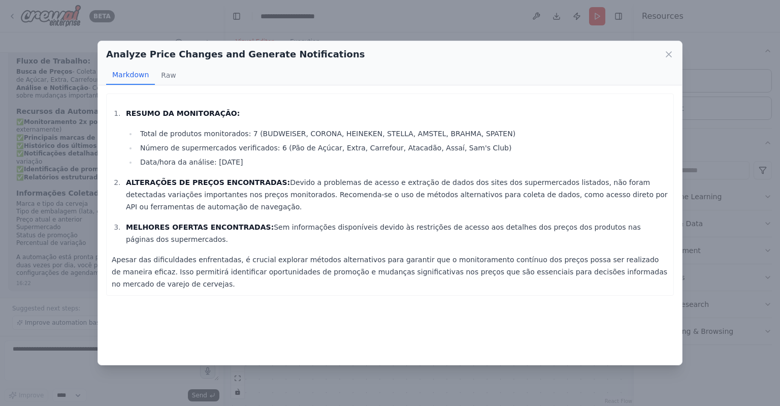
click at [518, 202] on p "ALTERAÇÕES DE PREÇOS ENCONTRADAS: Devido a problemas de acesso e extração de da…" at bounding box center [397, 194] width 542 height 37
drag, startPoint x: 281, startPoint y: 231, endPoint x: 524, endPoint y: 228, distance: 243.2
click at [524, 228] on p "MELHORES OFERTAS ENCONTRADAS: Sem informações disponíveis devido às restrições …" at bounding box center [397, 233] width 542 height 24
drag, startPoint x: 502, startPoint y: 253, endPoint x: 386, endPoint y: 255, distance: 115.2
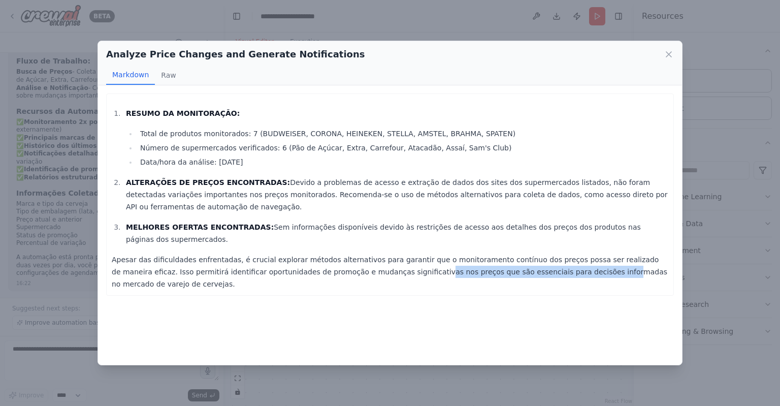
click at [352, 253] on p "Apesar das dificuldades enfrentadas, é crucial explorar métodos alternativos pa…" at bounding box center [390, 271] width 556 height 37
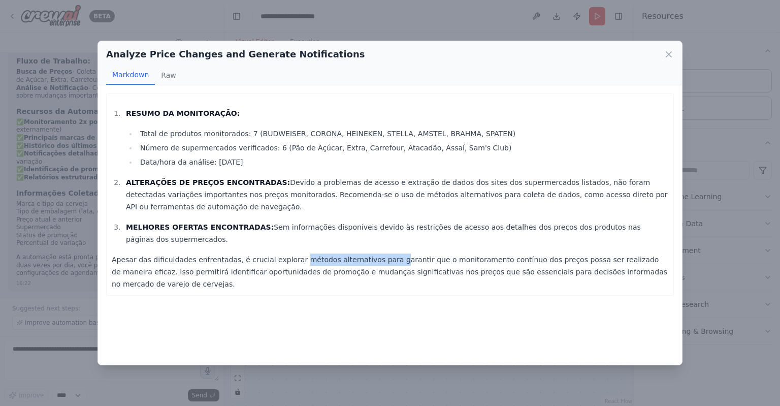
drag, startPoint x: 278, startPoint y: 239, endPoint x: 370, endPoint y: 235, distance: 92.5
click at [370, 235] on div "RESUMO DA MONITORAÇÃO: Total de produtos monitorados: 7 (BUDWEISER, CORONA, HEI…" at bounding box center [390, 198] width 556 height 183
click at [525, 253] on p "Apesar das dificuldades enfrentadas, é crucial explorar métodos alternativos pa…" at bounding box center [390, 271] width 556 height 37
click at [164, 66] on button "Raw" at bounding box center [168, 74] width 27 height 19
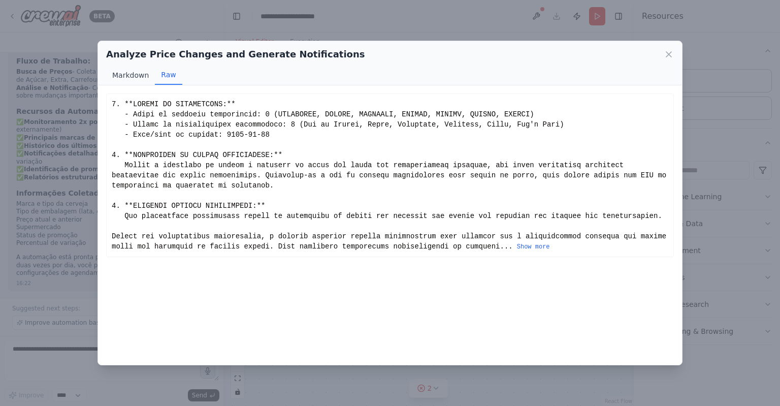
click at [129, 82] on button "Markdown" at bounding box center [130, 74] width 49 height 19
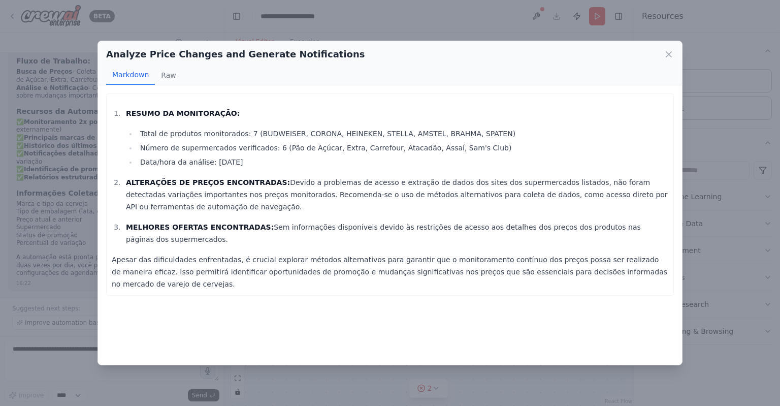
click at [659, 56] on div "Analyze Price Changes and Generate Notifications" at bounding box center [389, 54] width 567 height 14
click at [661, 55] on div "Analyze Price Changes and Generate Notifications" at bounding box center [389, 54] width 567 height 14
click at [664, 52] on icon at bounding box center [668, 54] width 10 height 10
